Goal: Obtain resource: Obtain resource

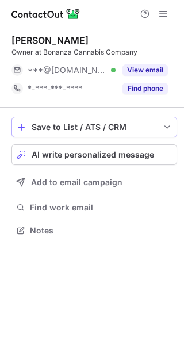
scroll to position [223, 184]
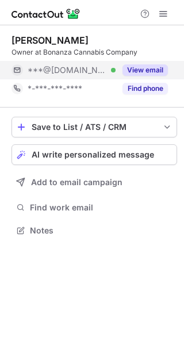
click at [149, 71] on button "View email" at bounding box center [144, 69] width 45 height 11
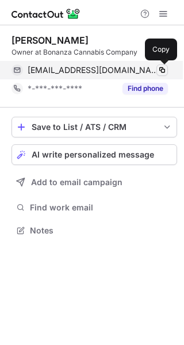
click at [162, 73] on span at bounding box center [162, 70] width 9 height 9
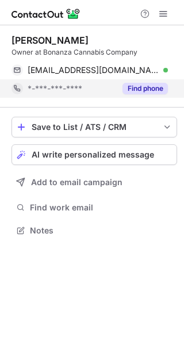
click at [151, 90] on button "Find phone" at bounding box center [144, 88] width 45 height 11
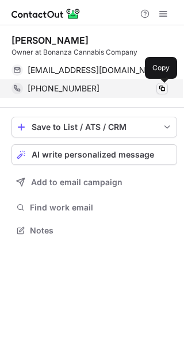
click at [162, 87] on span at bounding box center [162, 88] width 9 height 9
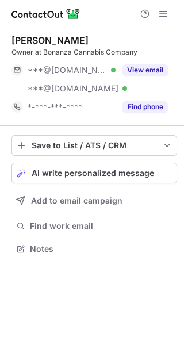
scroll to position [241, 184]
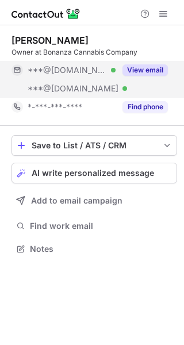
click at [147, 64] on div "View email" at bounding box center [142, 70] width 52 height 18
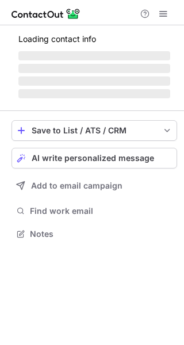
scroll to position [226, 184]
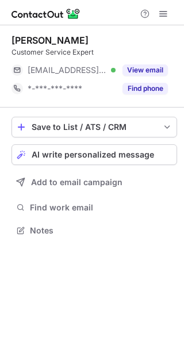
scroll to position [223, 184]
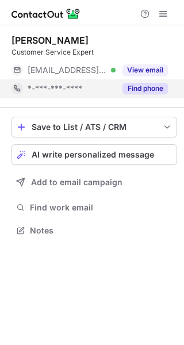
click at [139, 86] on button "Find phone" at bounding box center [144, 88] width 45 height 11
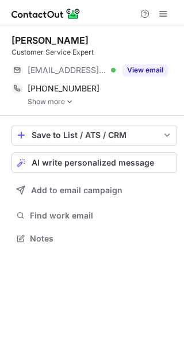
scroll to position [231, 184]
click at [44, 104] on link "Show more" at bounding box center [102, 102] width 149 height 8
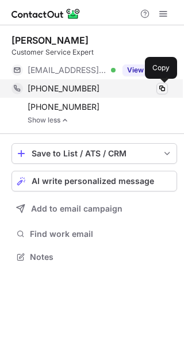
click at [158, 91] on span at bounding box center [162, 88] width 9 height 9
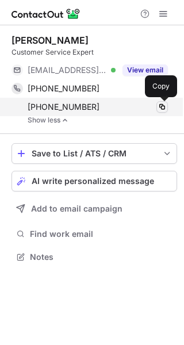
click at [163, 109] on span at bounding box center [162, 106] width 9 height 9
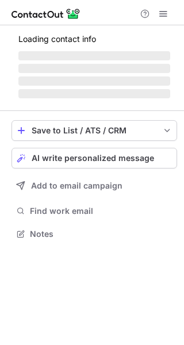
scroll to position [226, 184]
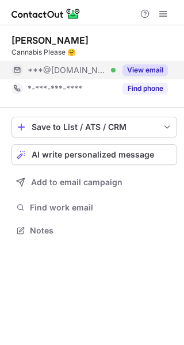
scroll to position [223, 184]
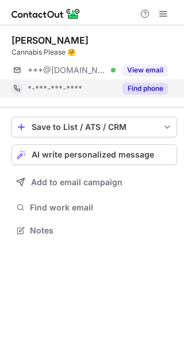
click at [148, 83] on button "Find phone" at bounding box center [144, 88] width 45 height 11
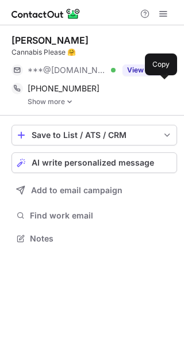
scroll to position [231, 184]
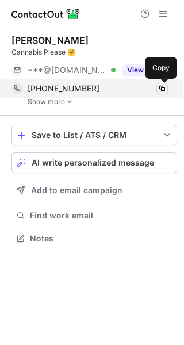
click at [161, 90] on span at bounding box center [162, 88] width 9 height 9
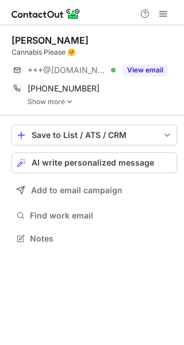
click at [75, 99] on link "Show more" at bounding box center [102, 102] width 149 height 8
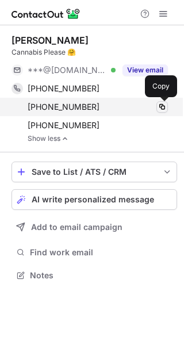
click at [162, 106] on span at bounding box center [162, 106] width 9 height 9
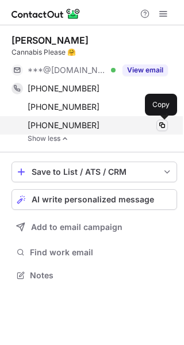
click at [162, 122] on span at bounding box center [162, 125] width 9 height 9
